Goal: Subscribe to service/newsletter

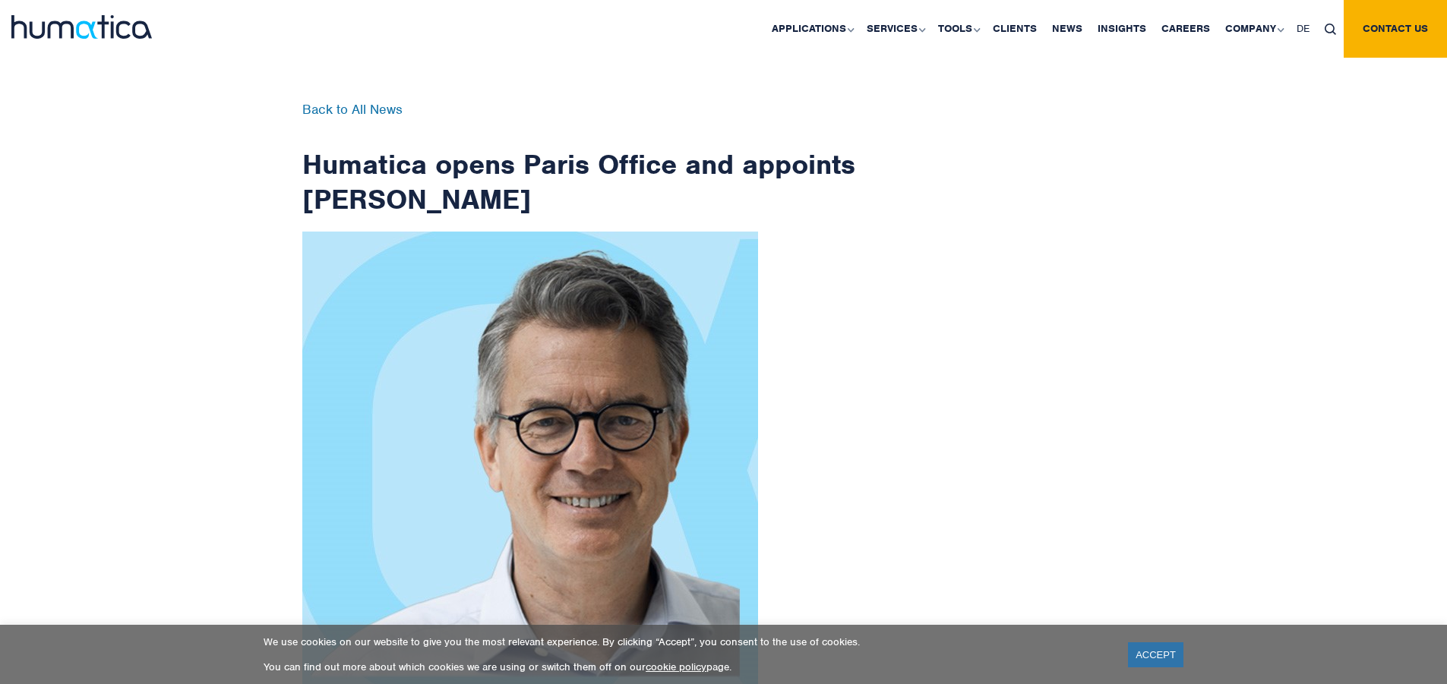
scroll to position [2422, 0]
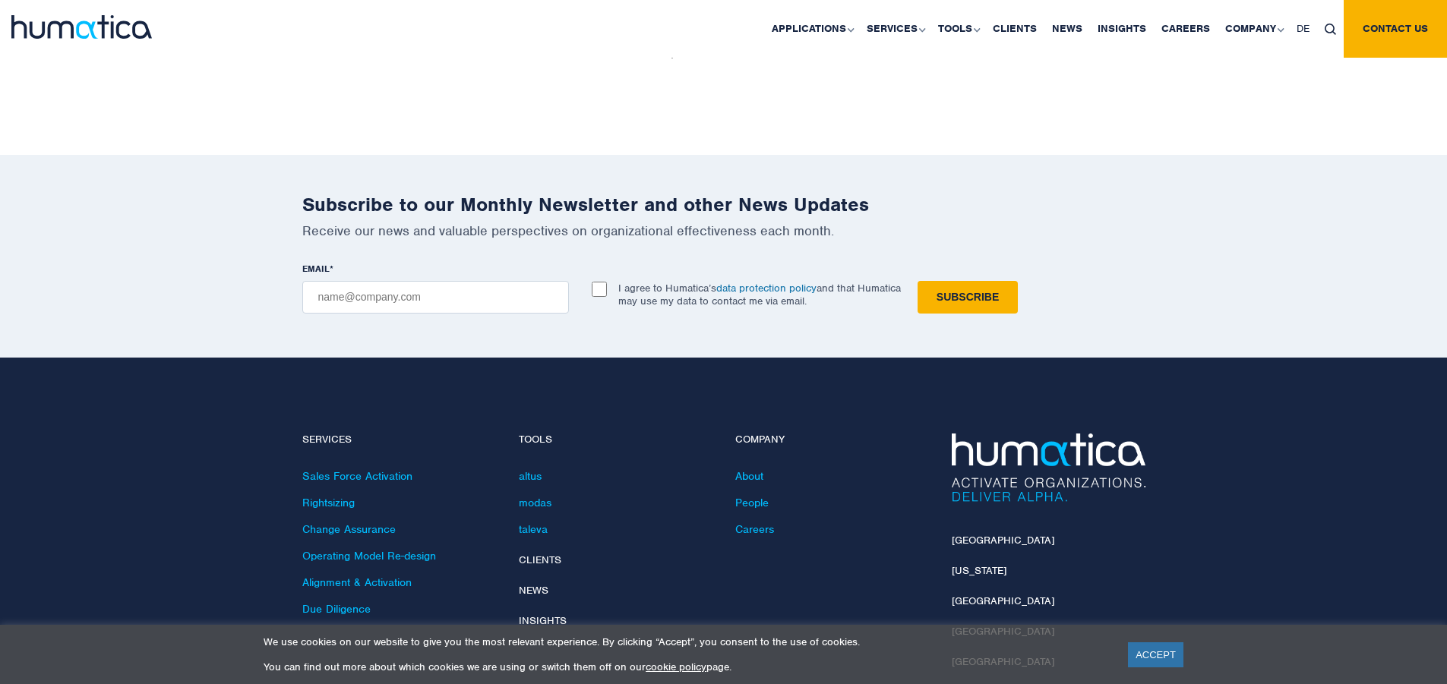
checkbox input "true"
type input "[EMAIL_ADDRESS][DOMAIN_NAME]"
click at [917, 281] on input "Subscribe" at bounding box center [967, 297] width 100 height 33
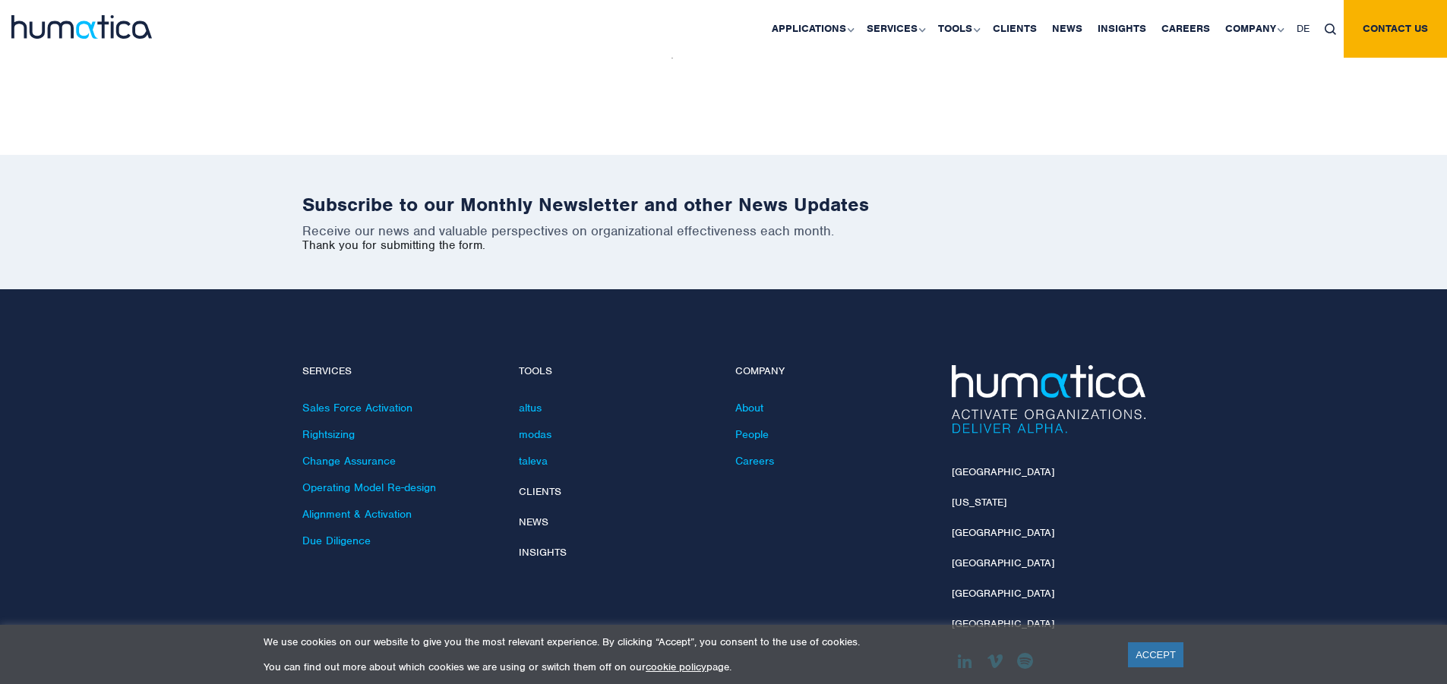
scroll to position [2354, 0]
